Goal: Task Accomplishment & Management: Use online tool/utility

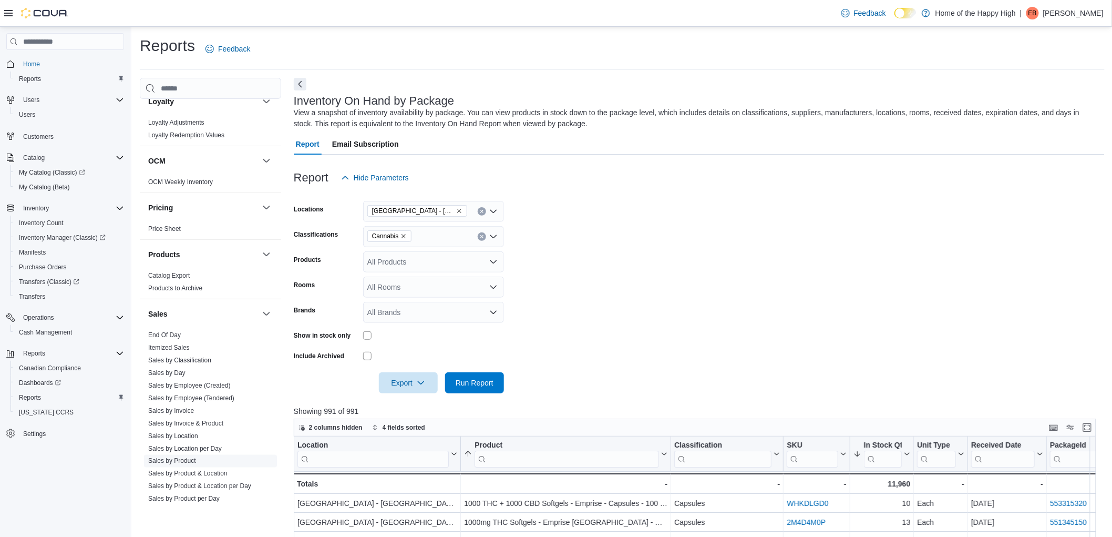
scroll to position [561, 0]
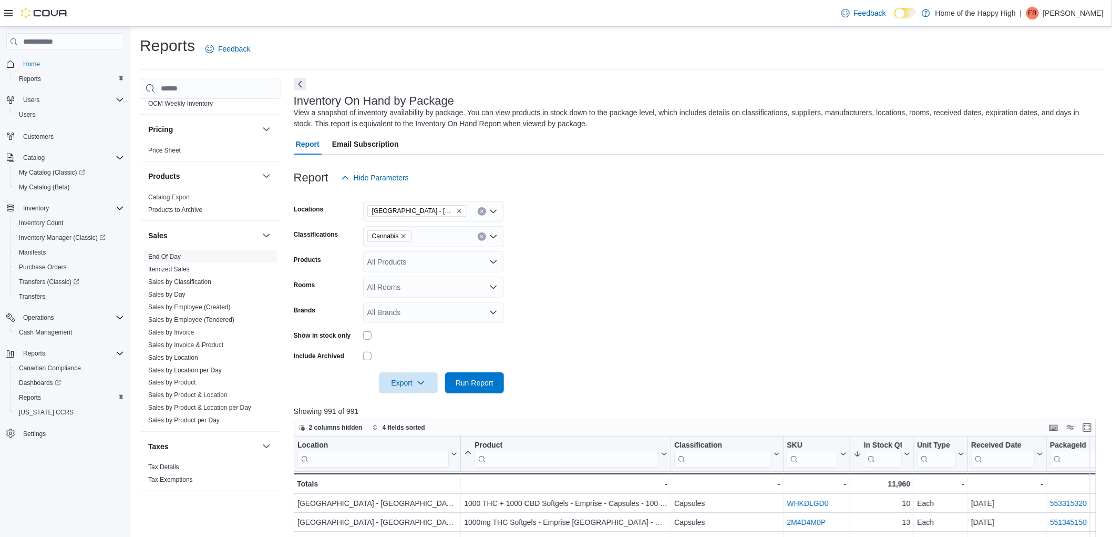
click at [167, 254] on link "End Of Day" at bounding box center [164, 256] width 33 height 7
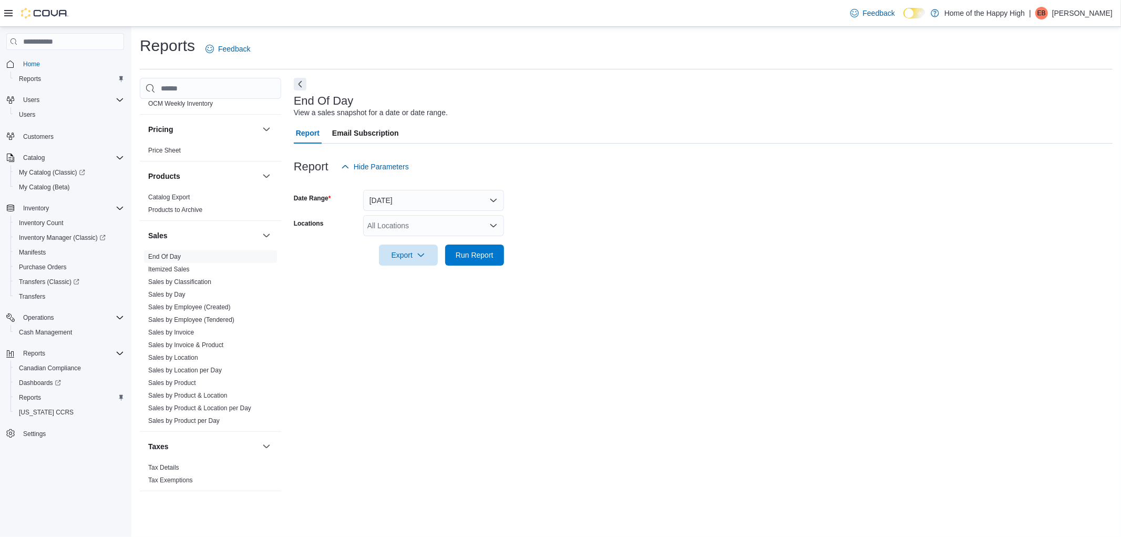
click at [415, 222] on div "All Locations" at bounding box center [433, 225] width 141 height 21
type input "******"
click at [471, 236] on button "[GEOGRAPHIC_DATA] - [GEOGRAPHIC_DATA] - Fire & Flower" at bounding box center [433, 243] width 141 height 15
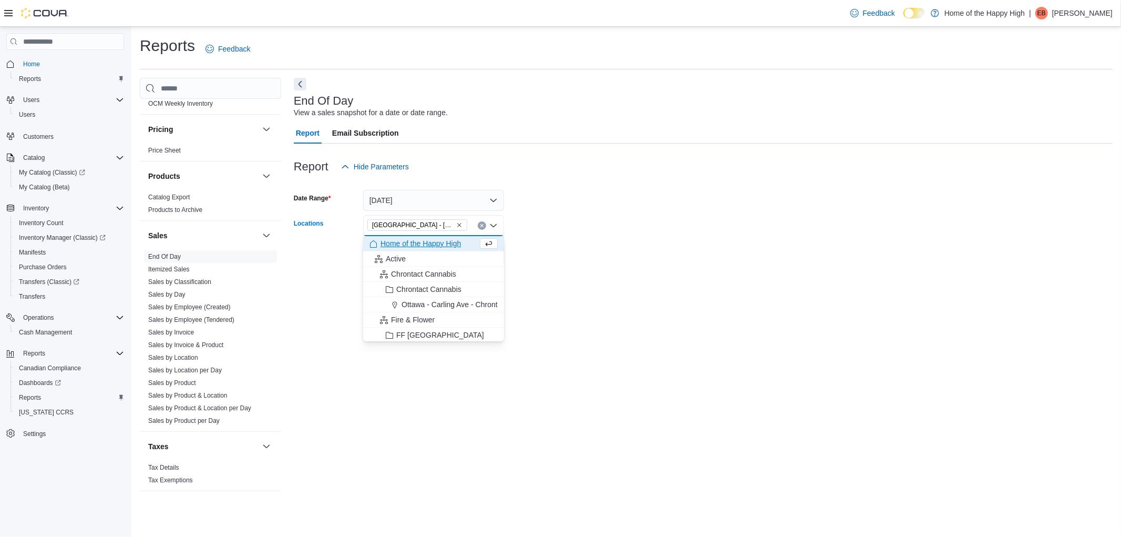
click at [524, 291] on div "End Of Day View a sales snapshot for a date or date range. Report Email Subscri…" at bounding box center [703, 290] width 819 height 424
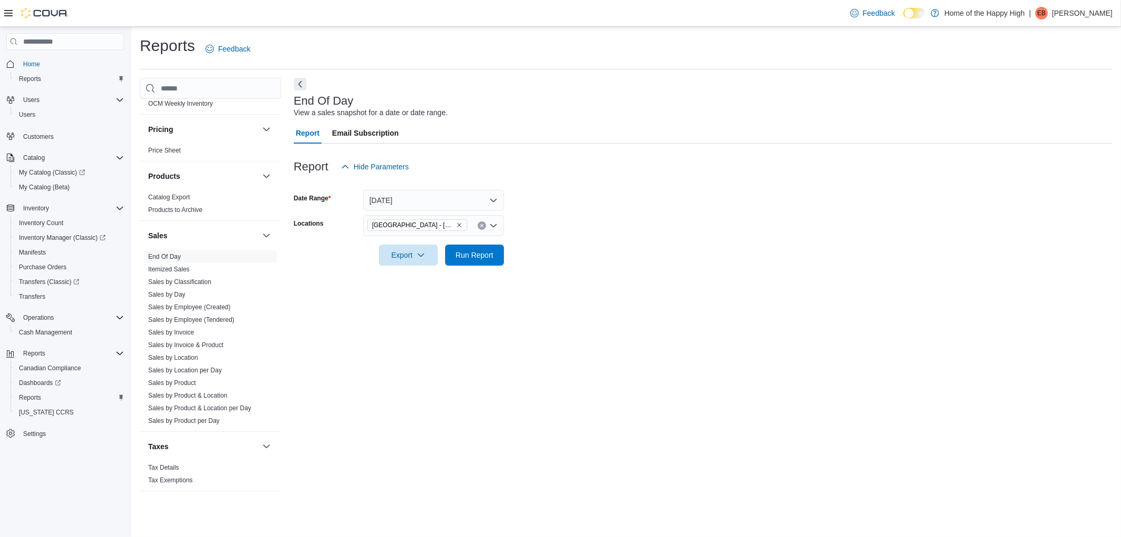
click at [486, 237] on div at bounding box center [703, 240] width 819 height 8
click at [486, 251] on span "Run Report" at bounding box center [475, 254] width 38 height 11
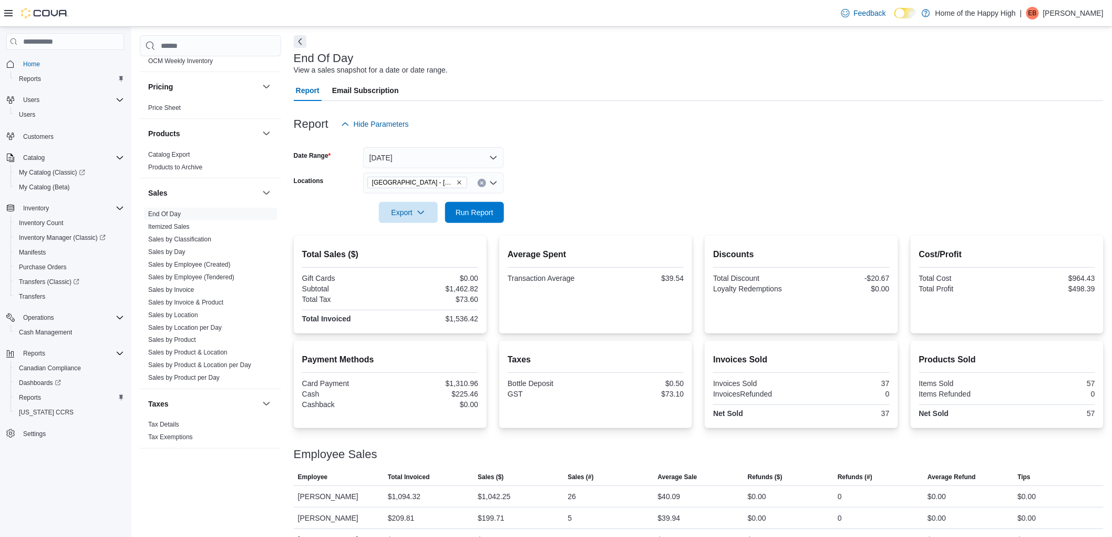
scroll to position [86, 0]
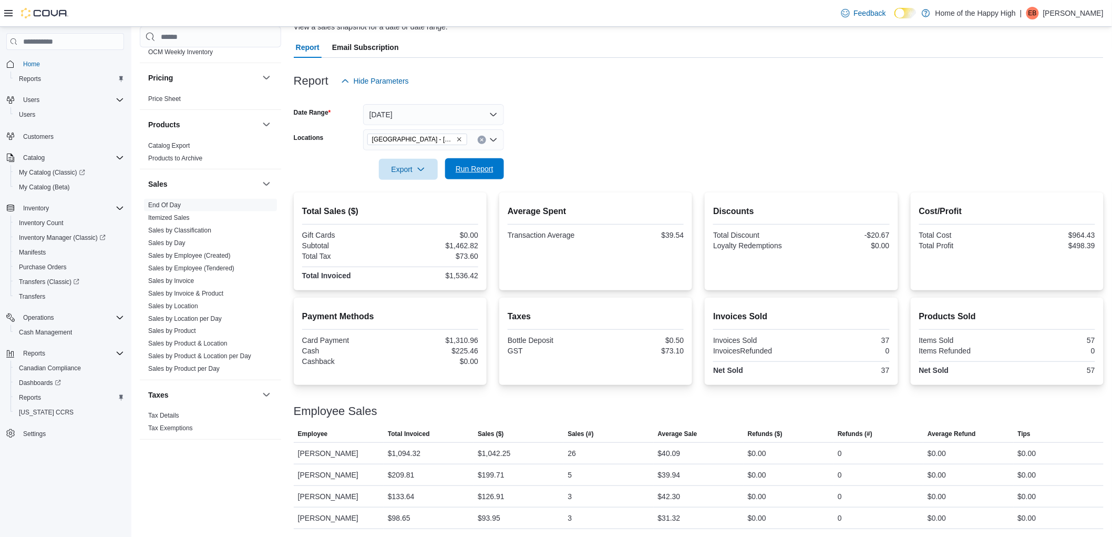
click at [489, 176] on span "Run Report" at bounding box center [474, 168] width 46 height 21
click at [490, 174] on span "Run Report" at bounding box center [474, 168] width 46 height 21
click at [469, 174] on span "Run Report" at bounding box center [474, 168] width 46 height 21
click at [471, 174] on span "Run Report" at bounding box center [474, 169] width 46 height 21
click at [652, 97] on div at bounding box center [699, 97] width 810 height 13
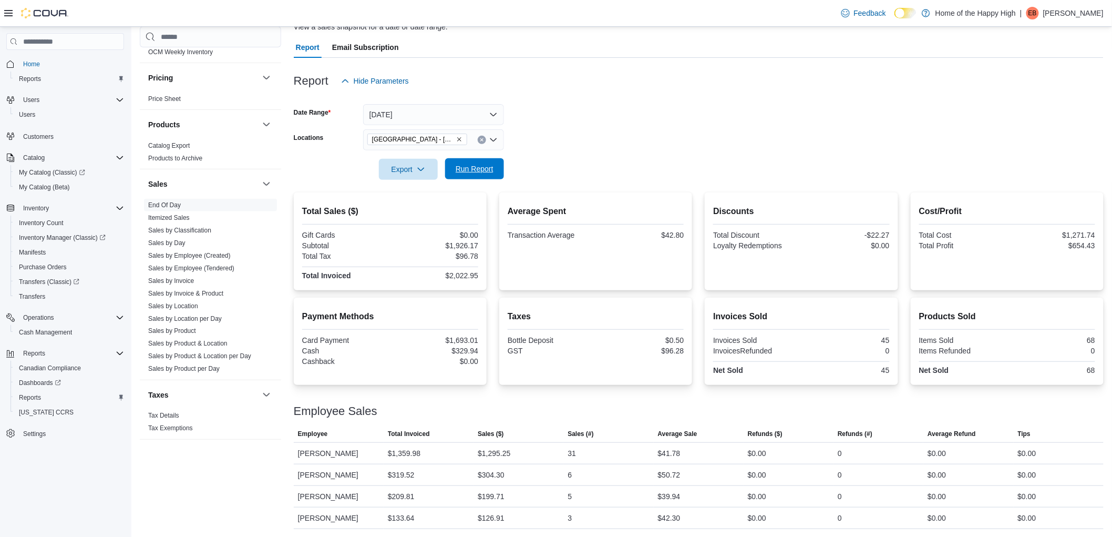
click at [492, 171] on span "Run Report" at bounding box center [475, 168] width 38 height 11
click at [494, 170] on span "Run Report" at bounding box center [474, 168] width 46 height 21
click at [457, 173] on span "Run Report" at bounding box center [475, 168] width 38 height 11
